Goal: Task Accomplishment & Management: Use online tool/utility

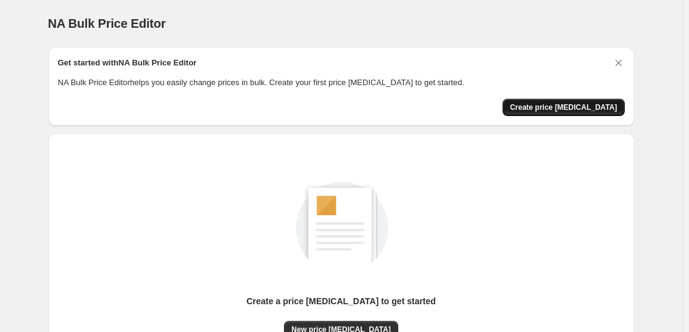
click at [549, 110] on span "Create price [MEDICAL_DATA]" at bounding box center [563, 107] width 107 height 10
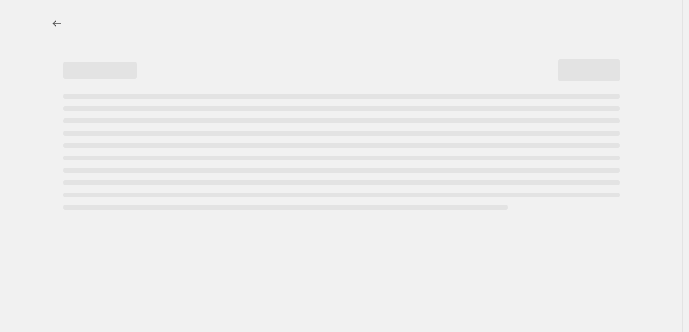
select select "percentage"
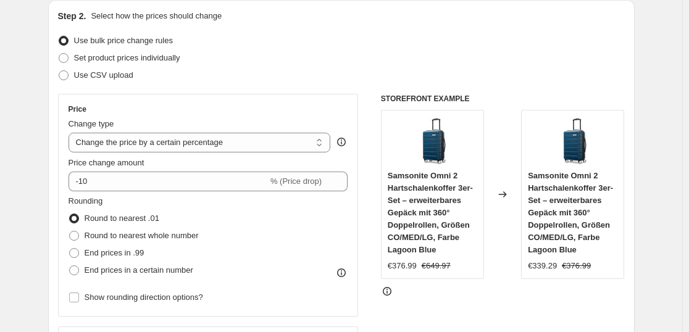
scroll to position [123, 0]
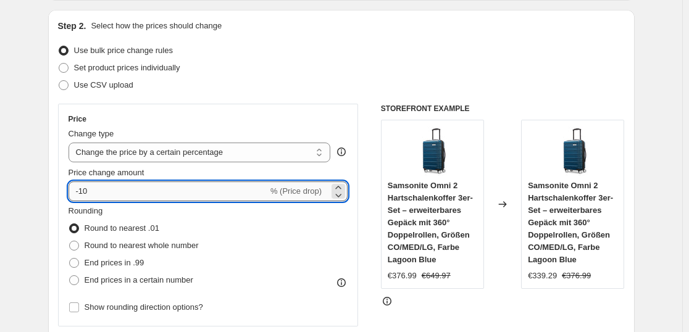
click at [167, 190] on input "-10" at bounding box center [167, 191] width 199 height 20
type input "-1"
type input "-35"
click at [79, 265] on span at bounding box center [74, 263] width 10 height 10
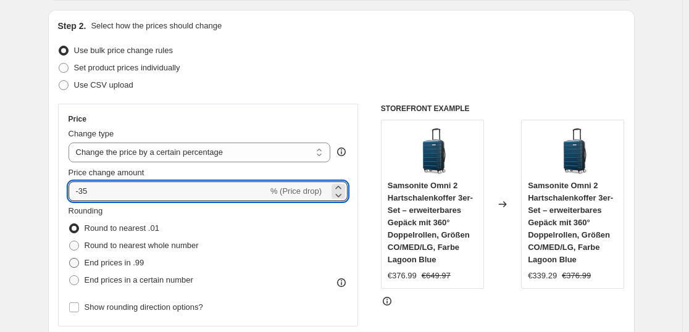
click at [70, 259] on input "End prices in .99" at bounding box center [69, 258] width 1 height 1
radio input "true"
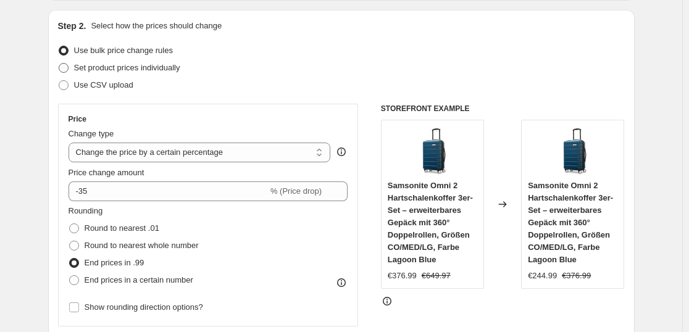
click at [81, 69] on span "Set product prices individually" at bounding box center [127, 67] width 106 height 9
click at [59, 64] on input "Set product prices individually" at bounding box center [59, 63] width 1 height 1
radio input "true"
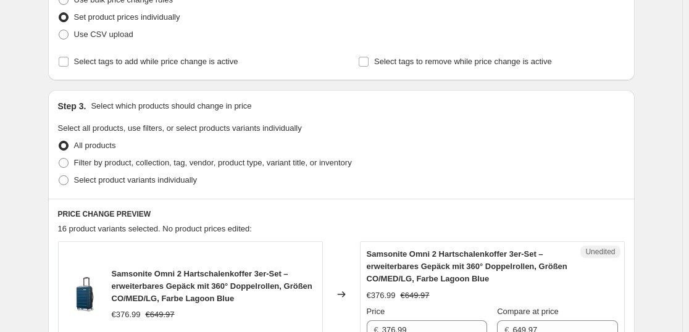
scroll to position [0, 0]
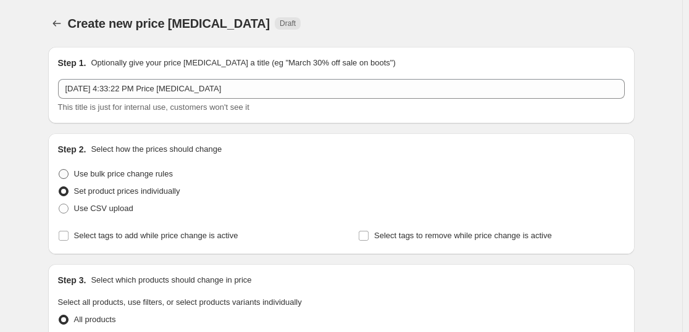
click at [90, 169] on span "Use bulk price change rules" at bounding box center [123, 173] width 99 height 9
click at [59, 169] on input "Use bulk price change rules" at bounding box center [59, 169] width 1 height 1
radio input "true"
select select "percentage"
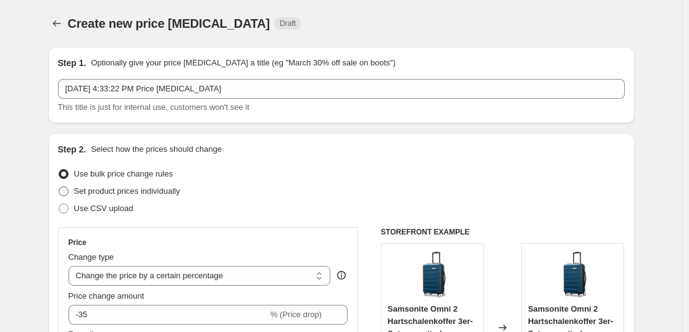
click at [102, 192] on span "Set product prices individually" at bounding box center [127, 190] width 106 height 9
click at [59, 187] on input "Set product prices individually" at bounding box center [59, 186] width 1 height 1
radio input "true"
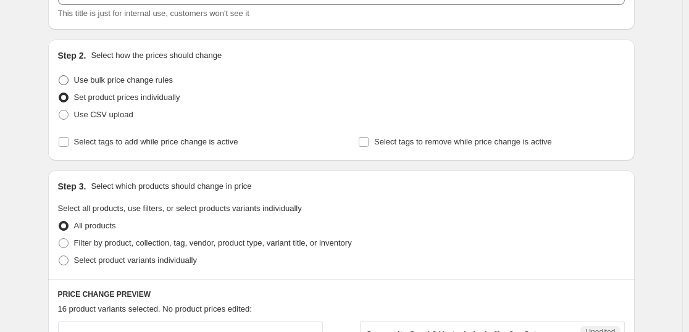
scroll to position [123, 0]
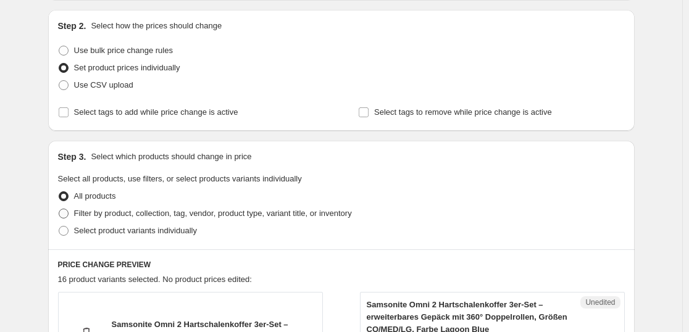
click at [63, 212] on span at bounding box center [64, 214] width 10 height 10
click at [59, 209] on input "Filter by product, collection, tag, vendor, product type, variant title, or inv…" at bounding box center [59, 209] width 1 height 1
radio input "true"
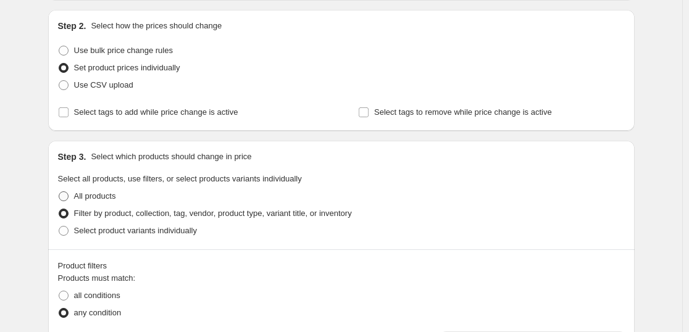
click at [68, 200] on span at bounding box center [64, 196] width 10 height 10
click at [59, 192] on input "All products" at bounding box center [59, 191] width 1 height 1
radio input "true"
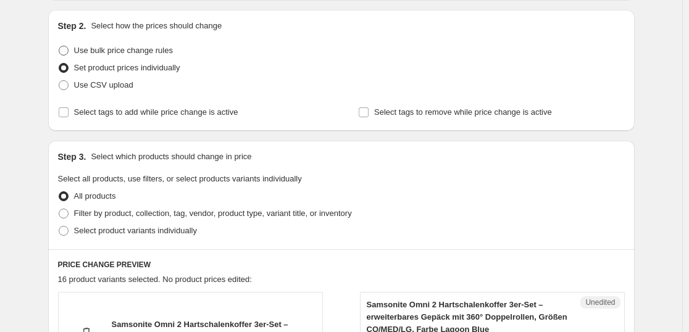
click at [67, 49] on span at bounding box center [64, 51] width 10 height 10
click at [59, 46] on input "Use bulk price change rules" at bounding box center [59, 46] width 1 height 1
radio input "true"
select select "percentage"
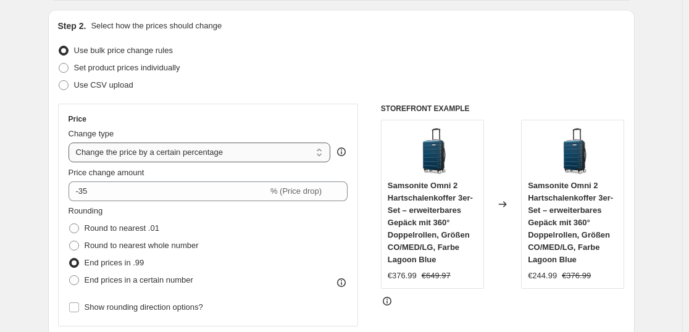
click at [215, 148] on select "Change the price to a certain amount Change the price by a certain amount Chang…" at bounding box center [199, 153] width 262 height 20
click at [138, 65] on span "Set product prices individually" at bounding box center [127, 67] width 106 height 9
click at [59, 64] on input "Set product prices individually" at bounding box center [59, 63] width 1 height 1
radio input "true"
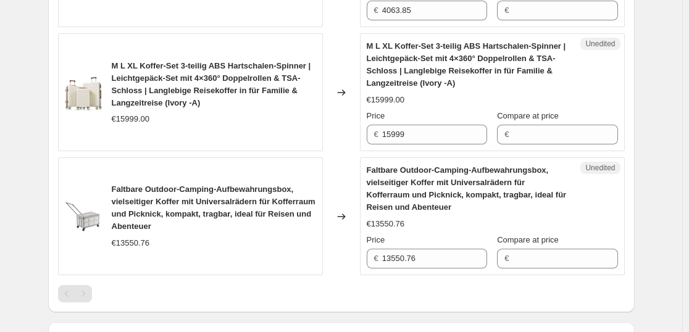
scroll to position [1975, 0]
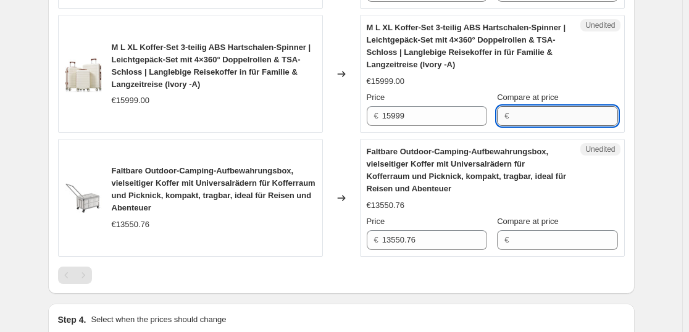
click at [526, 111] on input "Compare at price" at bounding box center [564, 116] width 105 height 20
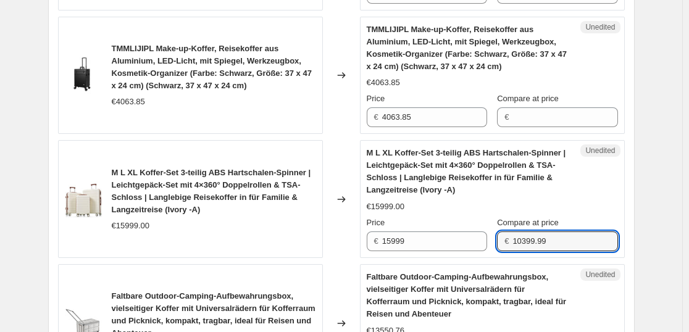
scroll to position [1790, 0]
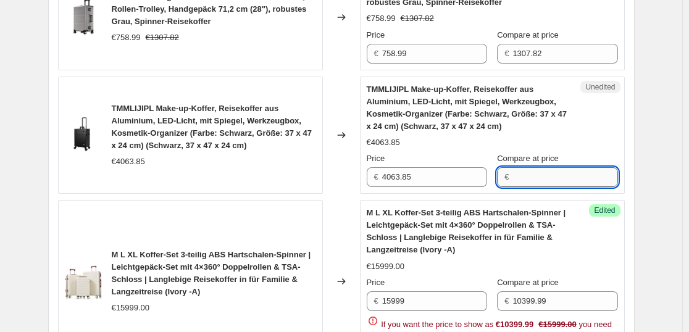
click at [515, 175] on input "Compare at price" at bounding box center [564, 177] width 105 height 20
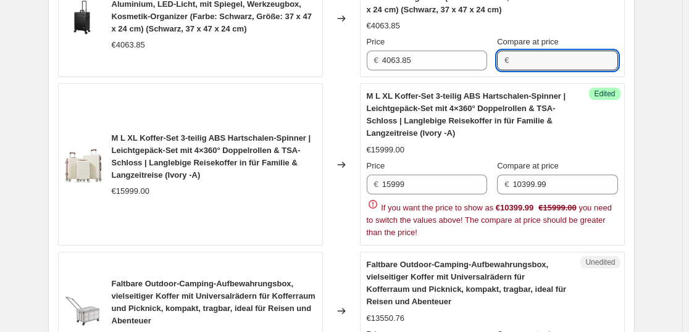
scroll to position [1913, 0]
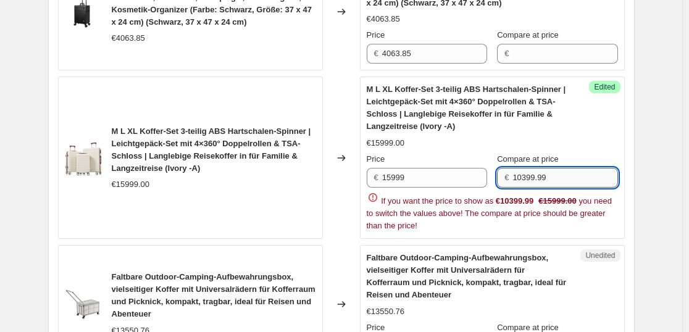
click at [523, 179] on input "10399.99" at bounding box center [564, 178] width 105 height 20
type input "10399"
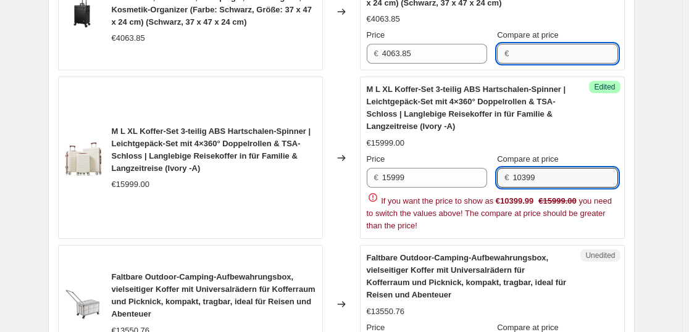
click at [551, 60] on input "Compare at price" at bounding box center [564, 54] width 105 height 20
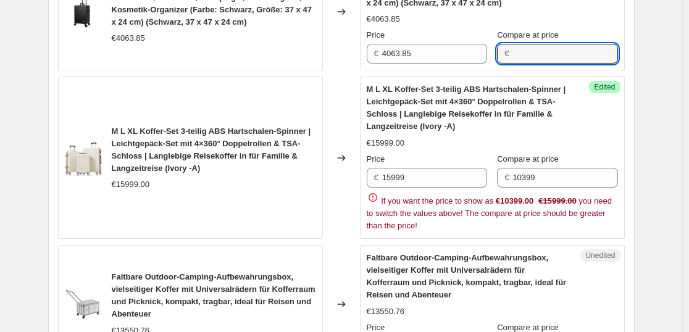
click at [377, 196] on icon at bounding box center [372, 197] width 9 height 9
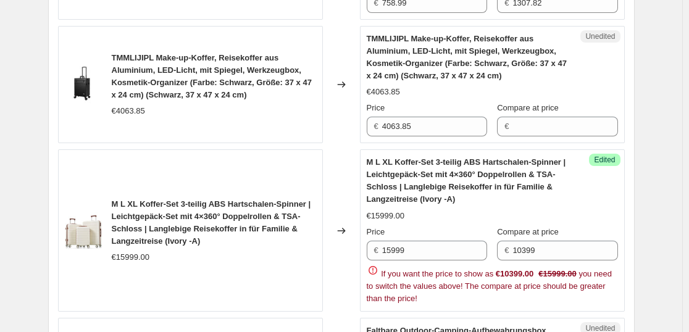
scroll to position [1801, 0]
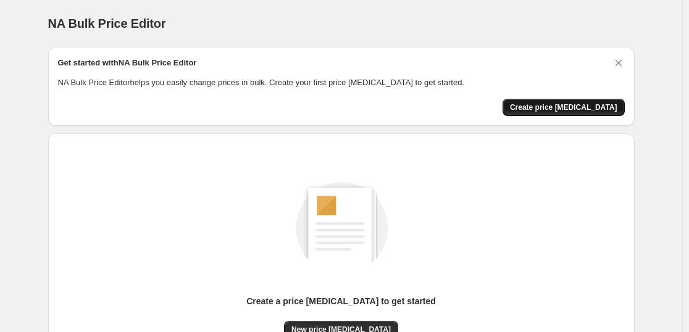
click at [600, 105] on span "Create price [MEDICAL_DATA]" at bounding box center [563, 107] width 107 height 10
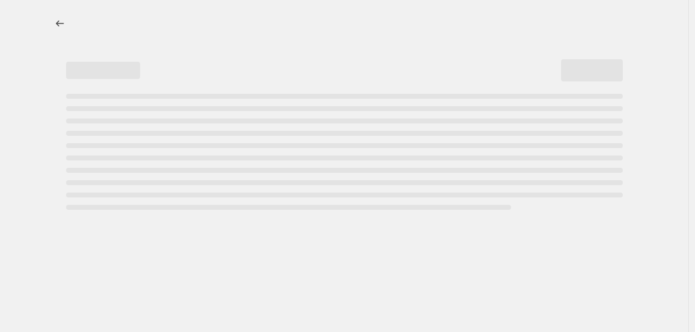
select select "percentage"
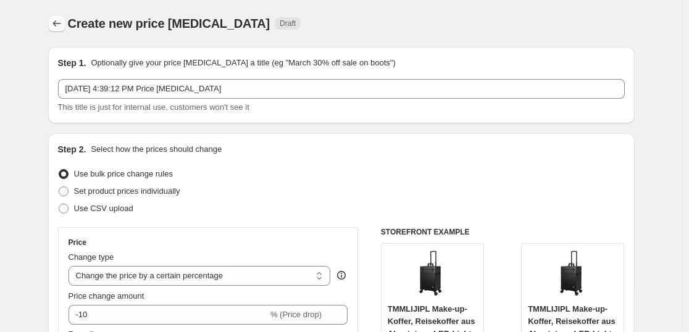
click at [63, 22] on icon "Price change jobs" at bounding box center [57, 23] width 12 height 12
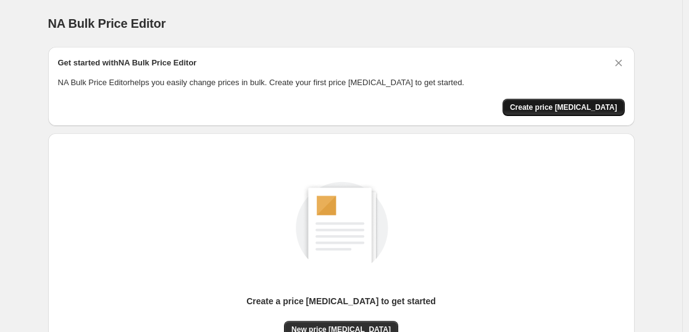
click at [607, 108] on span "Create price [MEDICAL_DATA]" at bounding box center [563, 107] width 107 height 10
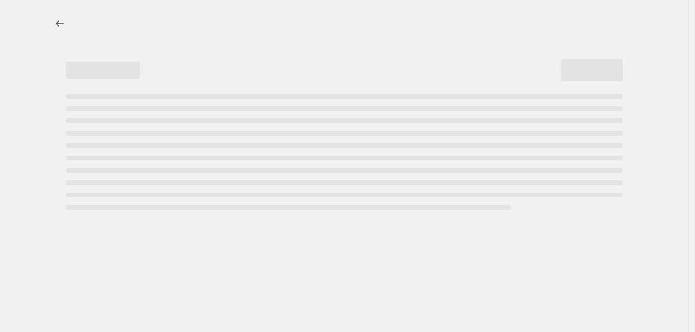
select select "percentage"
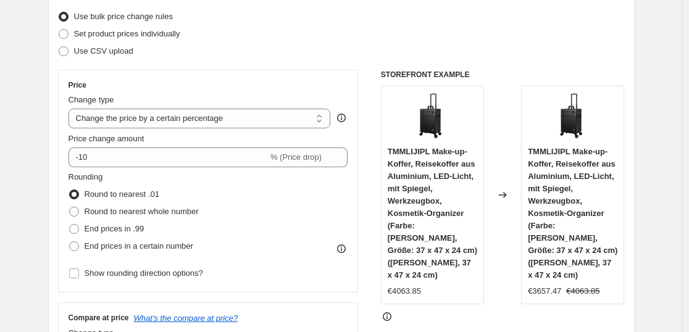
scroll to position [185, 0]
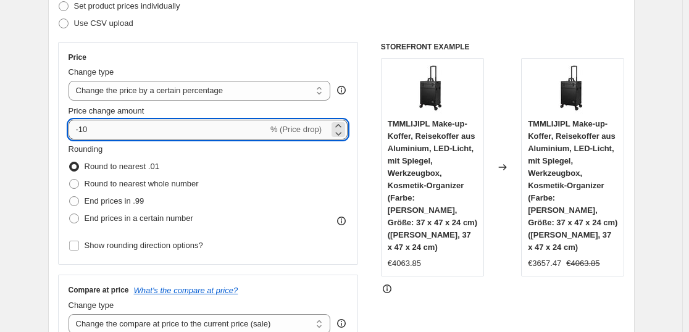
click at [257, 132] on input "-10" at bounding box center [167, 130] width 199 height 20
type input "-1"
type input "-35"
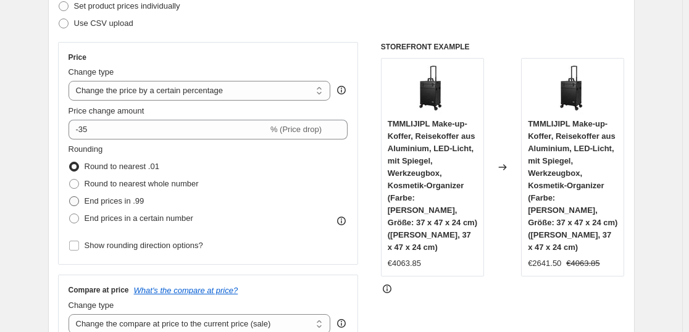
click at [79, 201] on span at bounding box center [74, 201] width 10 height 10
click at [70, 197] on input "End prices in .99" at bounding box center [69, 196] width 1 height 1
radio input "true"
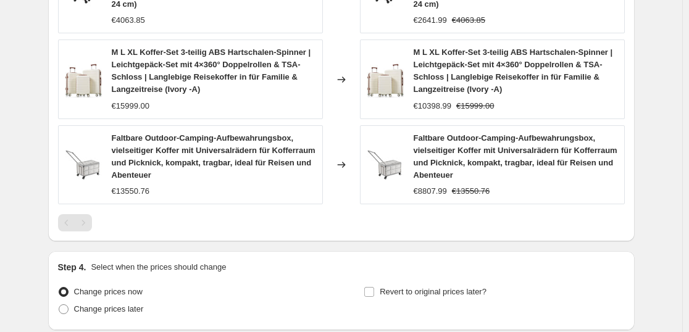
scroll to position [874, 0]
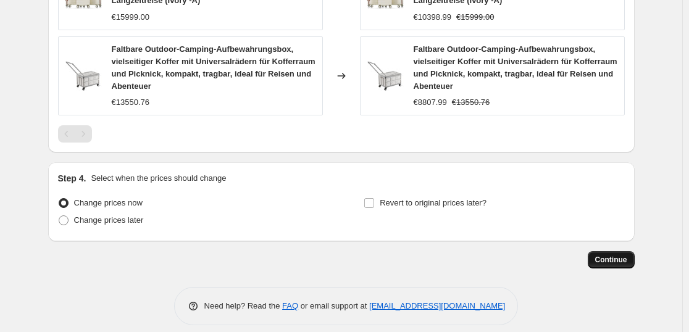
click at [622, 255] on span "Continue" at bounding box center [611, 260] width 32 height 10
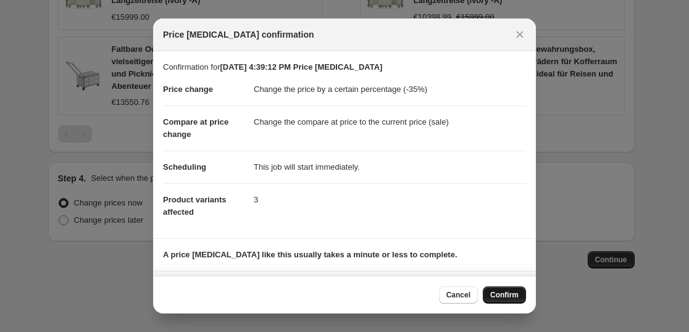
click at [518, 294] on button "Confirm" at bounding box center [504, 294] width 43 height 17
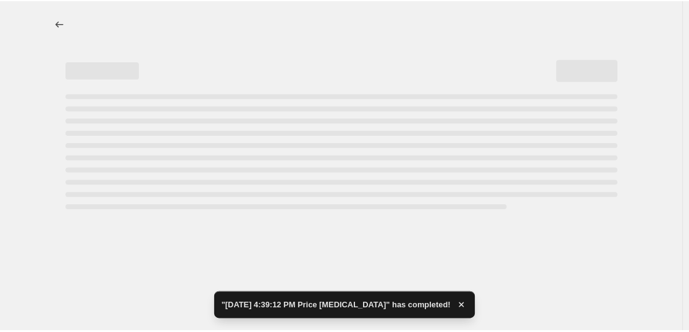
select select "percentage"
